Goal: Check status: Check status

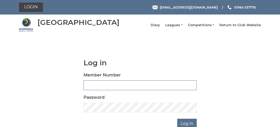
type input "0120"
click at [241, 28] on link "Return to Club Website" at bounding box center [240, 25] width 42 height 5
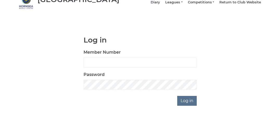
scroll to position [37, 0]
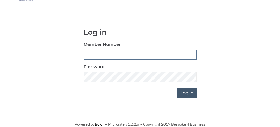
type input "0120"
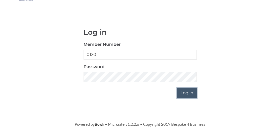
click at [188, 93] on input "Log in" at bounding box center [186, 93] width 19 height 10
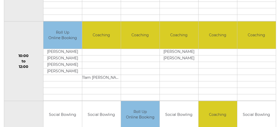
scroll to position [60, 0]
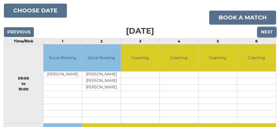
click at [266, 35] on input "Next" at bounding box center [266, 32] width 18 height 10
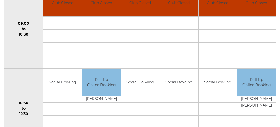
scroll to position [120, 0]
